Goal: Information Seeking & Learning: Check status

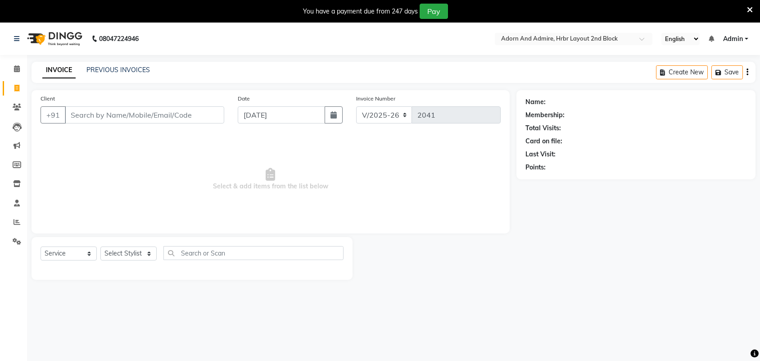
select select "7203"
select select "service"
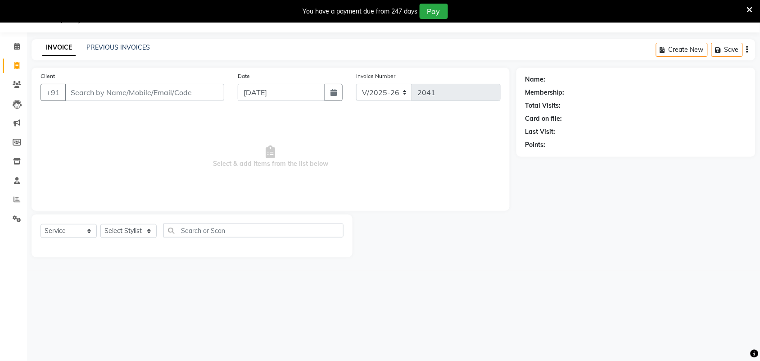
click at [170, 91] on input "Client" at bounding box center [144, 92] width 159 height 17
click at [136, 93] on input "Client" at bounding box center [144, 92] width 159 height 17
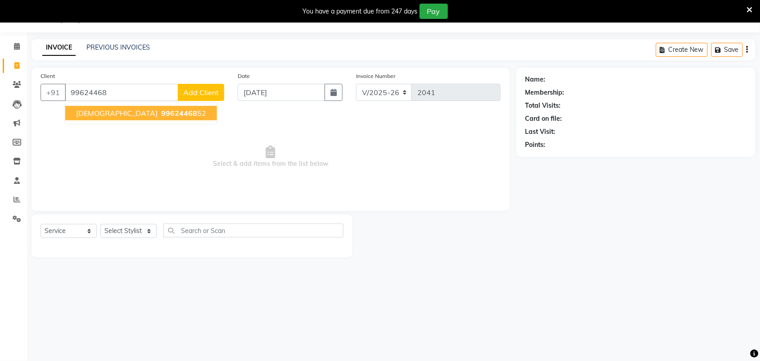
click at [161, 112] on span "99624468" at bounding box center [179, 113] width 36 height 9
type input "9962446852"
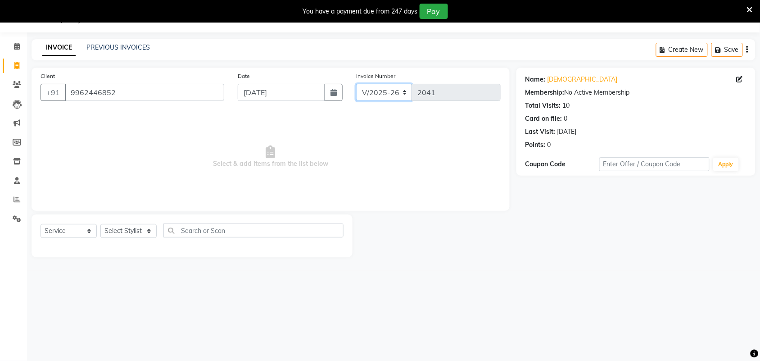
click at [402, 92] on select "V/2025 V/2025-26" at bounding box center [384, 92] width 56 height 17
click at [449, 162] on span "Select & add items from the list below" at bounding box center [271, 157] width 460 height 90
click at [18, 88] on span at bounding box center [17, 85] width 16 height 10
click at [147, 93] on input "9962446852" at bounding box center [144, 92] width 159 height 17
drag, startPoint x: 176, startPoint y: 97, endPoint x: 158, endPoint y: 174, distance: 79.5
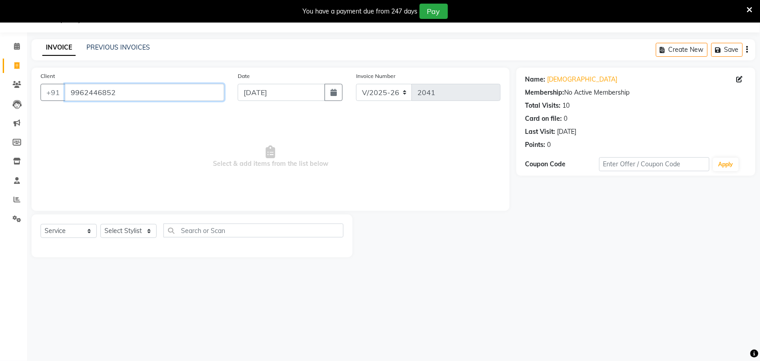
click at [0, 113] on app-home "08047224946 Select Location × Adorn And Admire, Hrbr Layout 2nd Block English E…" at bounding box center [380, 135] width 760 height 271
click at [17, 82] on icon at bounding box center [17, 84] width 9 height 7
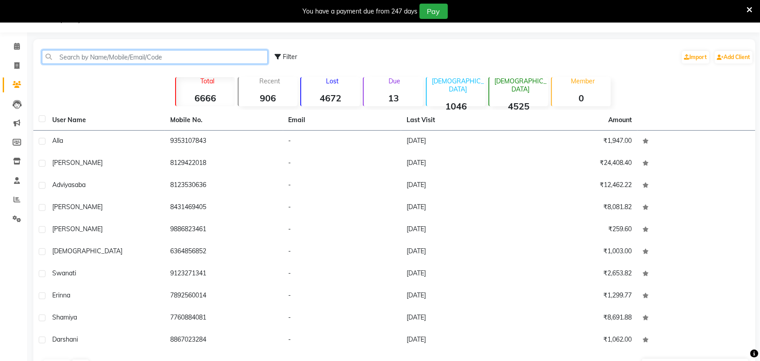
click at [115, 54] on input "text" at bounding box center [155, 57] width 226 height 14
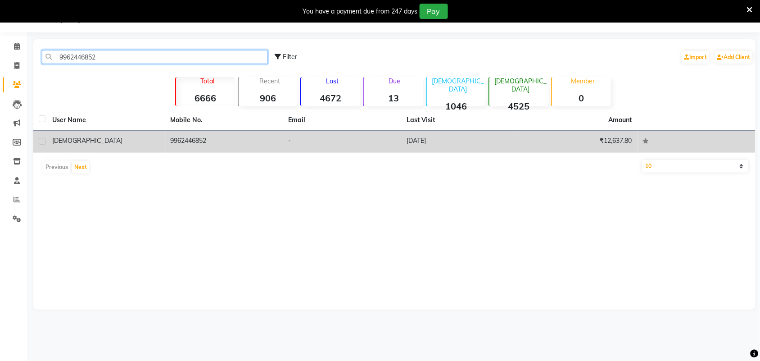
type input "9962446852"
click at [250, 143] on td "9962446852" at bounding box center [224, 142] width 118 height 22
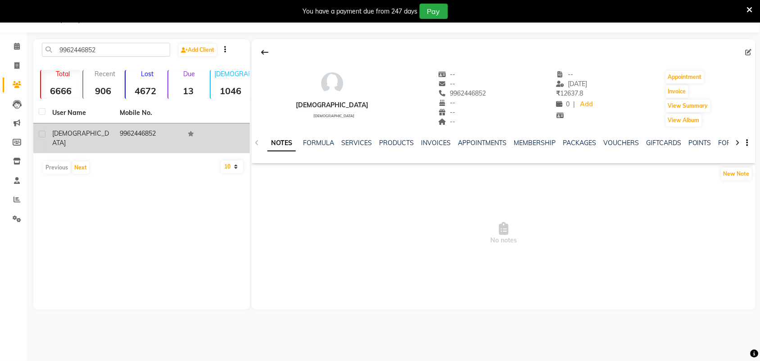
click at [42, 135] on label at bounding box center [42, 134] width 7 height 7
click at [42, 135] on input "checkbox" at bounding box center [42, 134] width 6 height 6
checkbox input "true"
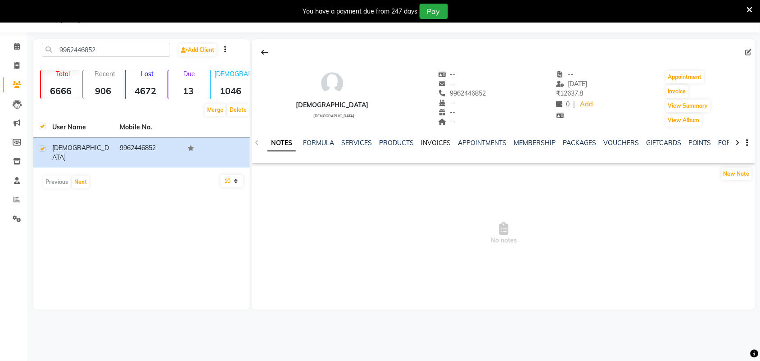
click at [435, 145] on link "INVOICES" at bounding box center [436, 143] width 30 height 8
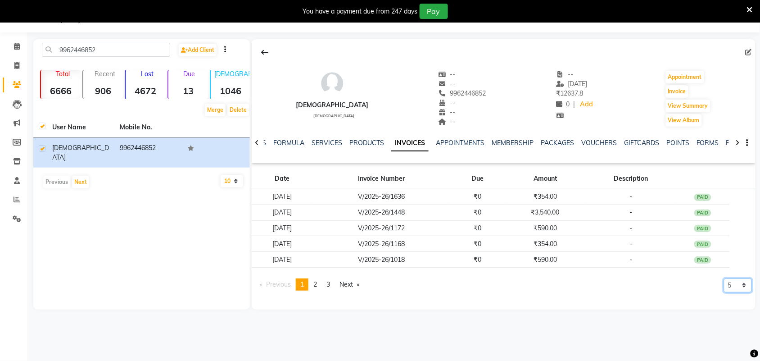
click at [747, 286] on select "5 10 50 100 500" at bounding box center [738, 285] width 28 height 14
select select "500"
click at [724, 292] on select "5 10 50 100 500" at bounding box center [738, 285] width 28 height 14
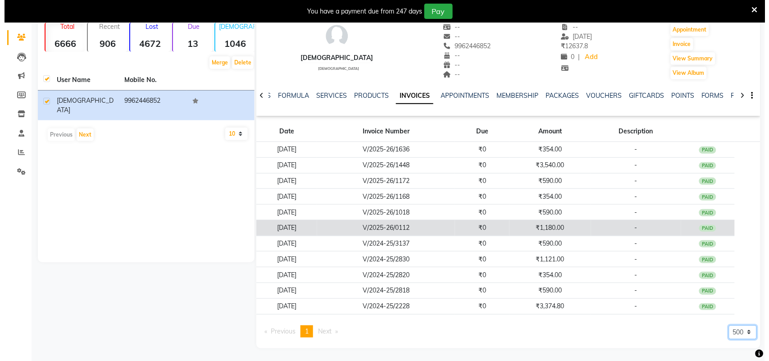
scroll to position [72, 0]
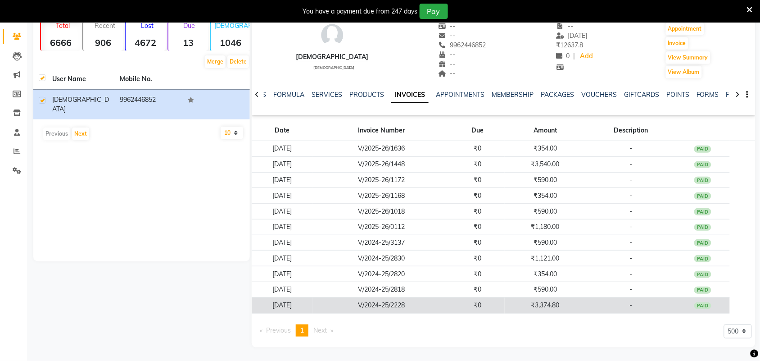
click at [430, 303] on td "V/2024-25/2228" at bounding box center [382, 305] width 138 height 16
click at [559, 307] on td "₹3,374.80" at bounding box center [545, 305] width 81 height 16
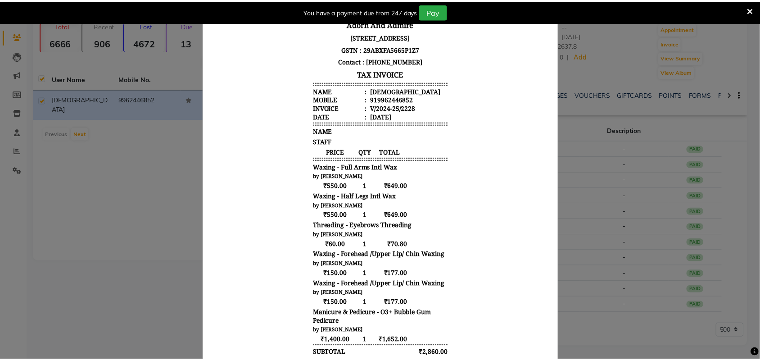
scroll to position [0, 0]
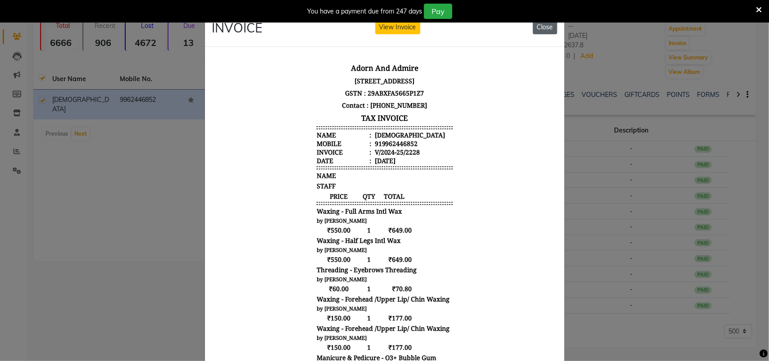
click at [545, 32] on button "Close" at bounding box center [545, 27] width 24 height 14
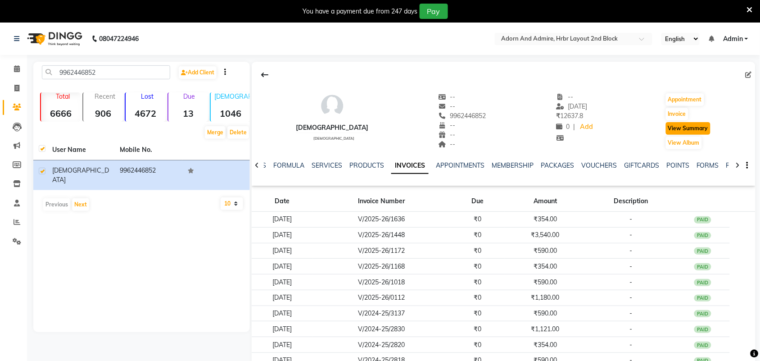
click at [691, 131] on button "View Summary" at bounding box center [688, 128] width 45 height 13
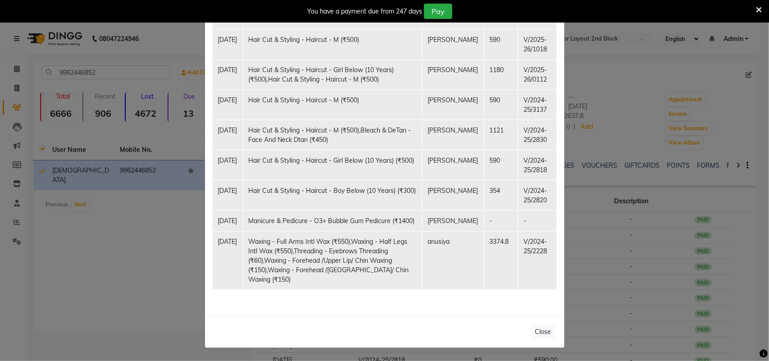
scroll to position [397, 0]
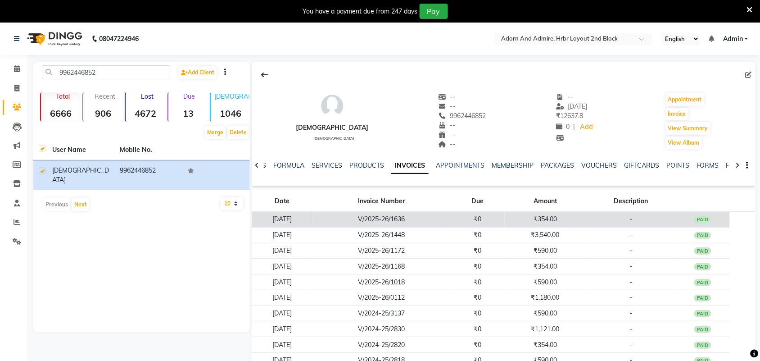
click at [503, 221] on td "₹0" at bounding box center [477, 220] width 54 height 16
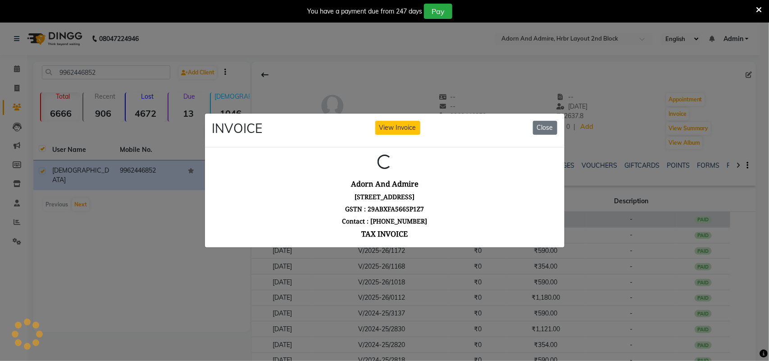
scroll to position [0, 0]
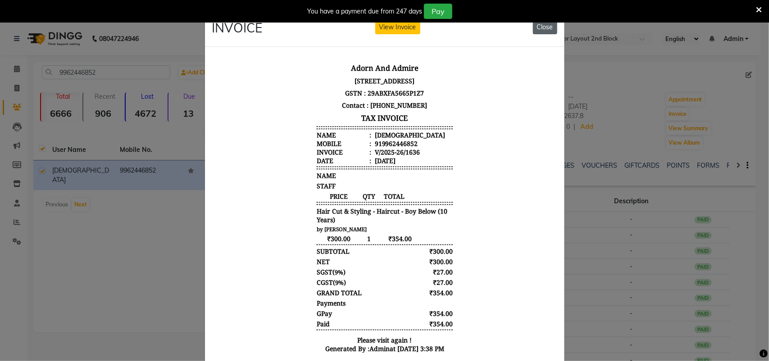
click at [539, 30] on button "Close" at bounding box center [545, 27] width 24 height 14
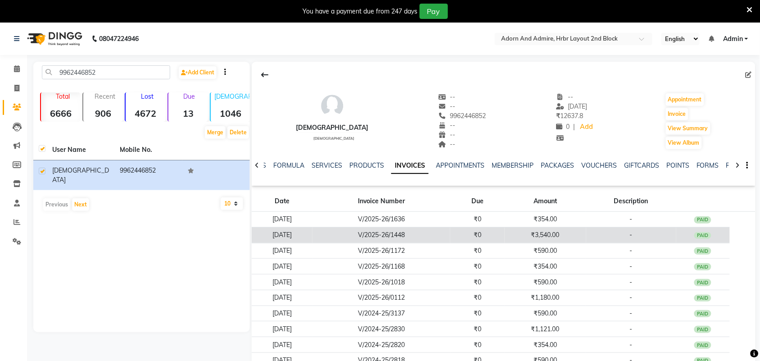
click at [470, 231] on td "₹0" at bounding box center [477, 235] width 54 height 16
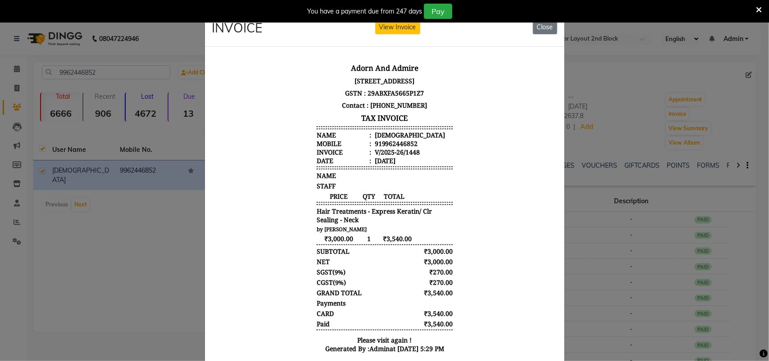
click at [617, 185] on ngb-modal-window "INVOICE View Invoice Close" at bounding box center [384, 180] width 769 height 361
